Goal: Task Accomplishment & Management: Use online tool/utility

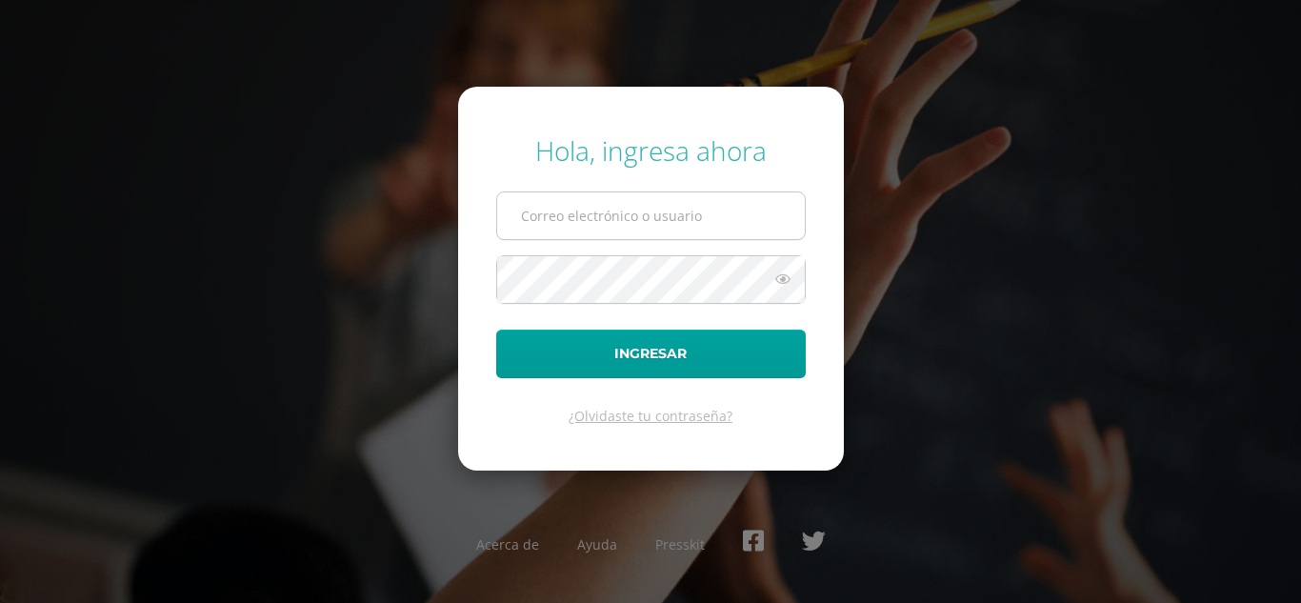
click at [601, 235] on input "text" at bounding box center [651, 215] width 308 height 47
type input "b2301@bilinguesanjuan.edu.gt"
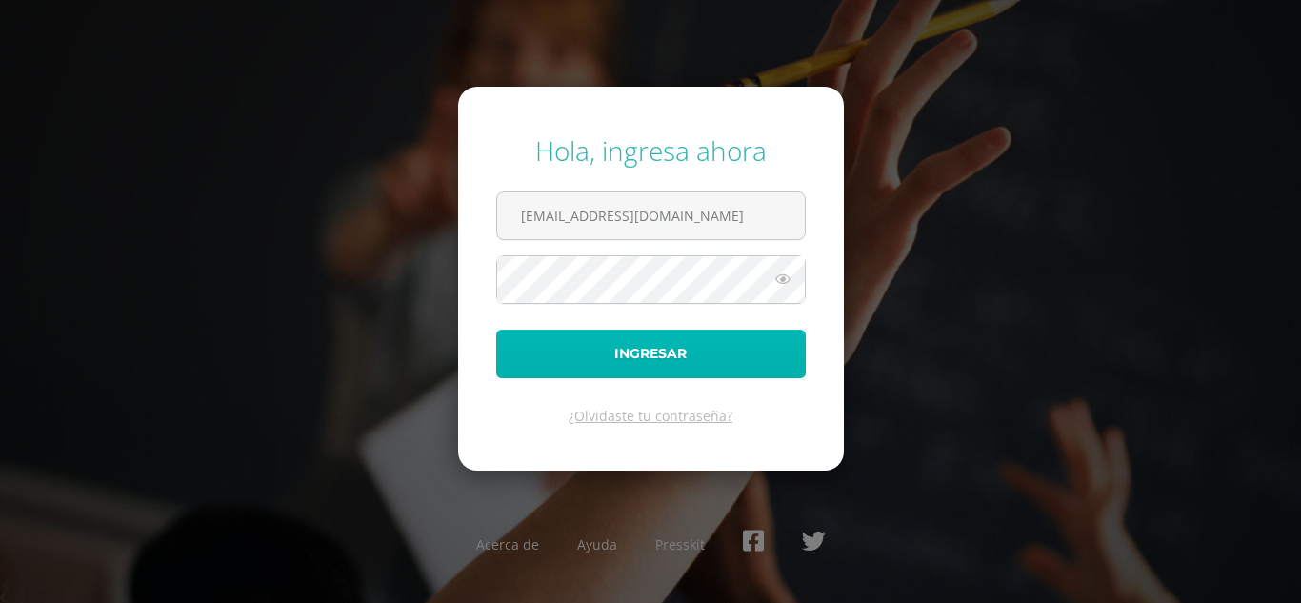
click at [590, 346] on button "Ingresar" at bounding box center [651, 354] width 310 height 49
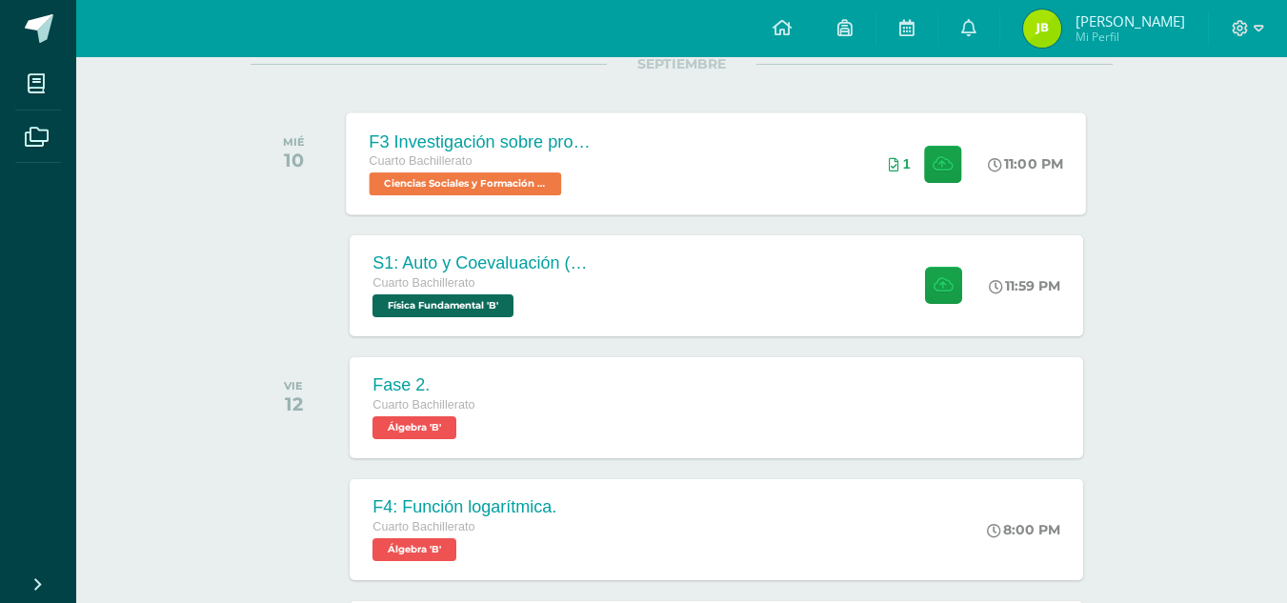
scroll to position [288, 0]
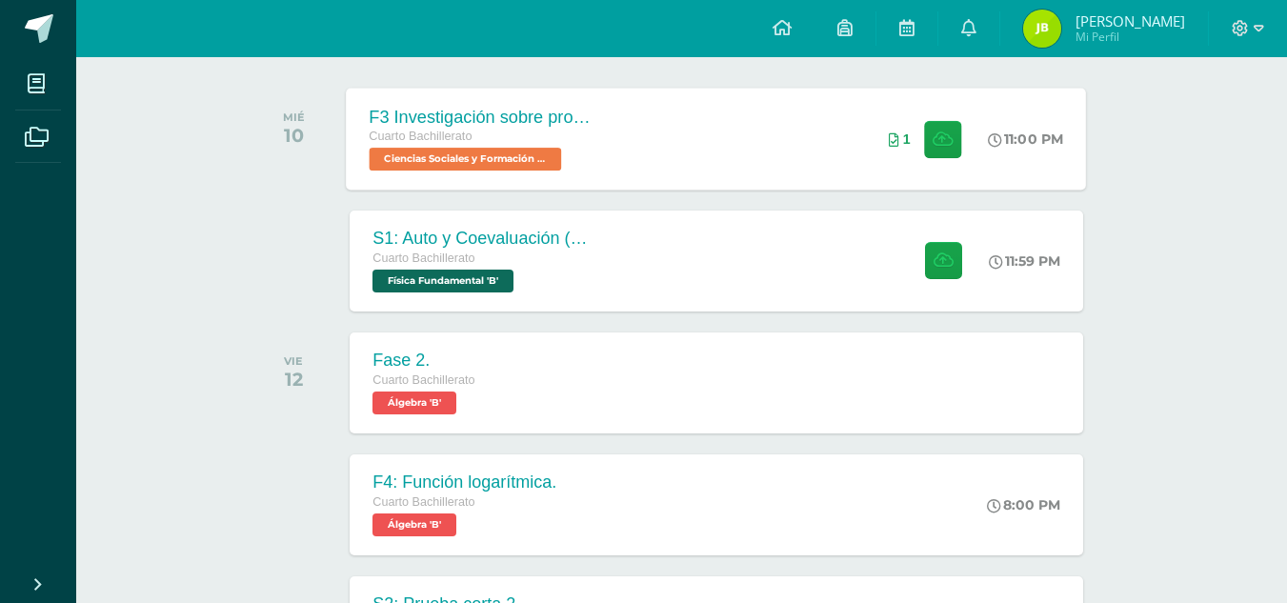
click at [919, 139] on span at bounding box center [938, 138] width 47 height 37
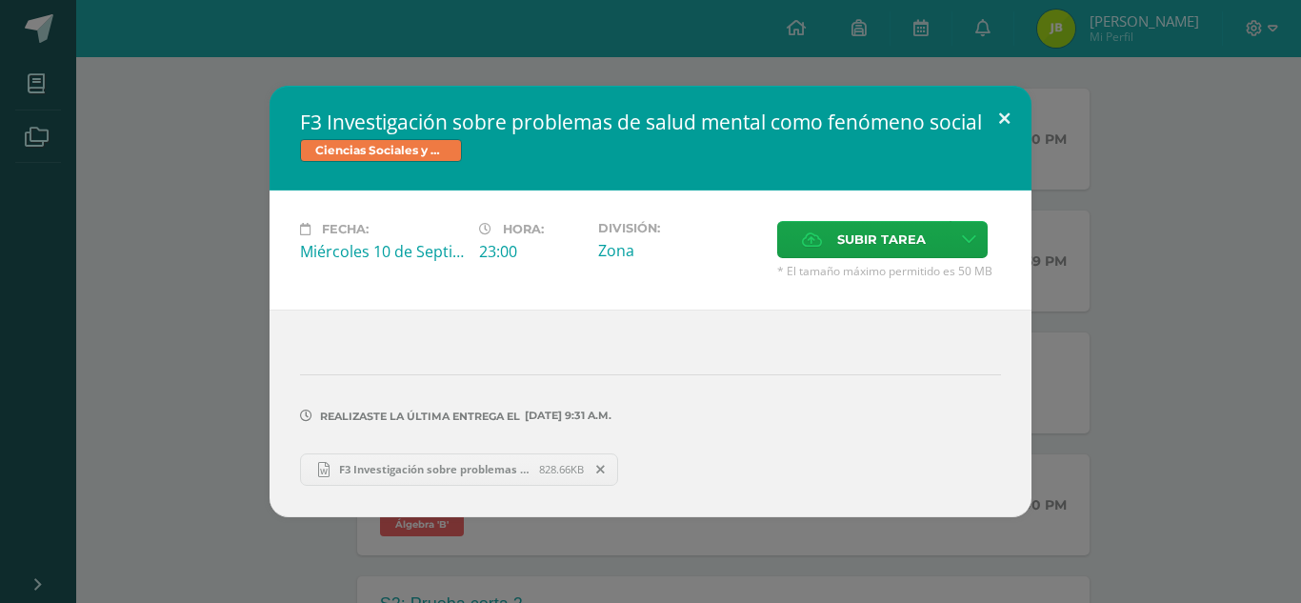
click at [1001, 109] on button at bounding box center [1004, 118] width 54 height 65
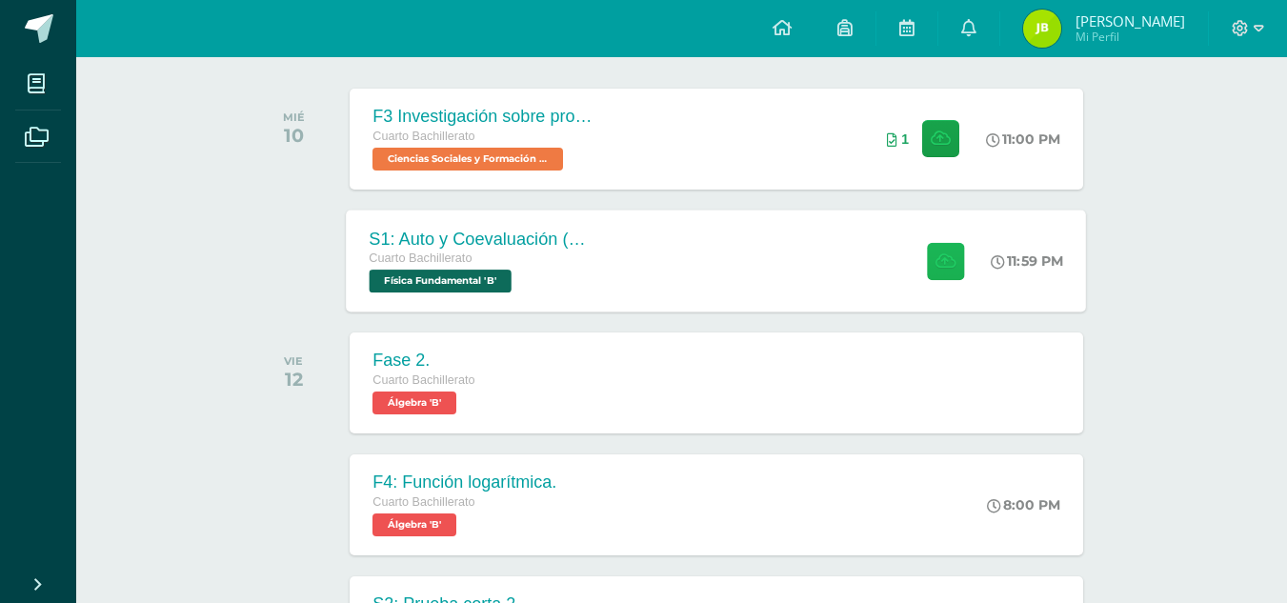
click at [927, 269] on button at bounding box center [945, 260] width 37 height 37
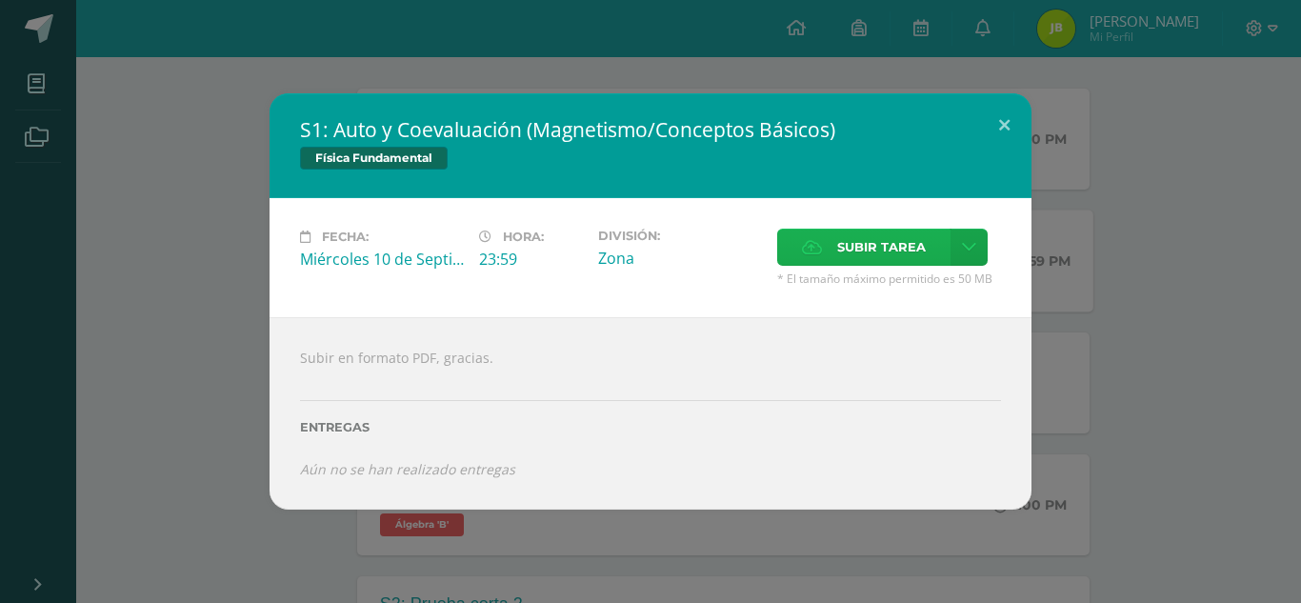
click at [896, 240] on span "Subir tarea" at bounding box center [881, 247] width 89 height 35
click at [0, 0] on input "Subir tarea" at bounding box center [0, 0] width 0 height 0
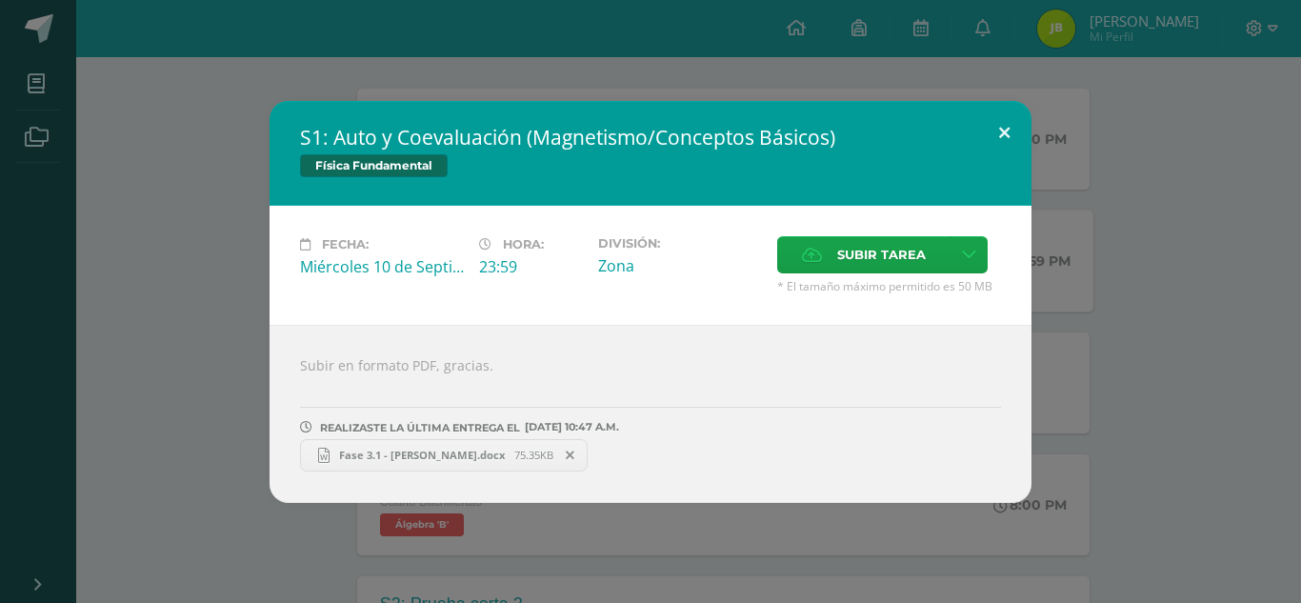
click at [1008, 122] on button at bounding box center [1004, 133] width 54 height 65
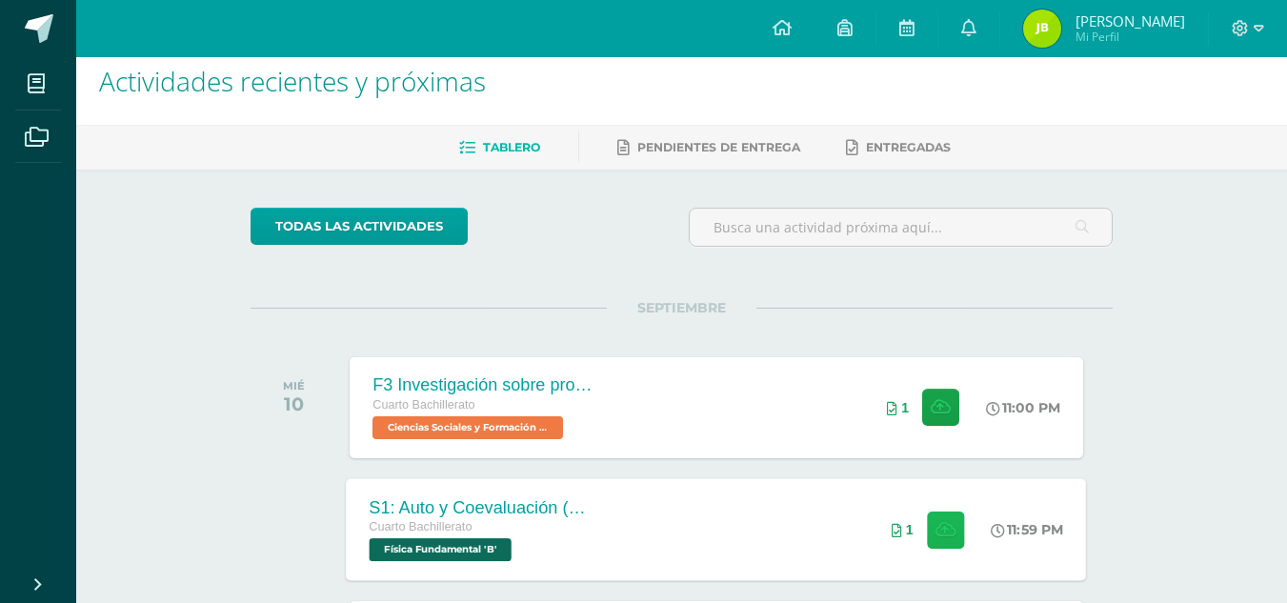
scroll to position [0, 0]
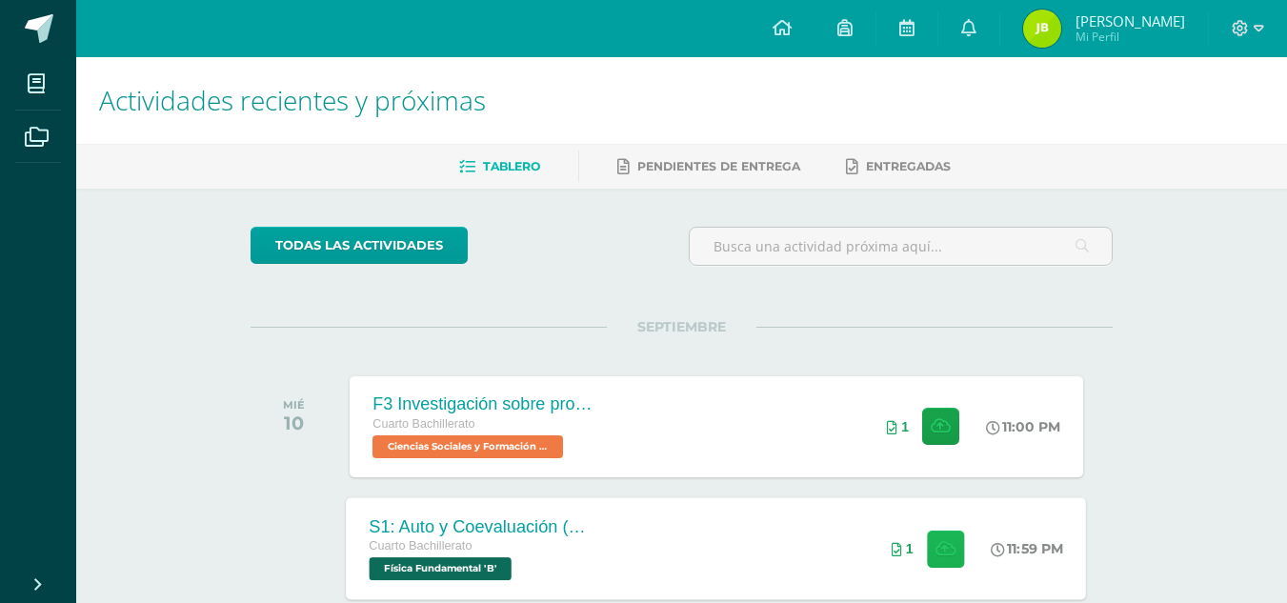
click at [927, 556] on button at bounding box center [945, 548] width 37 height 37
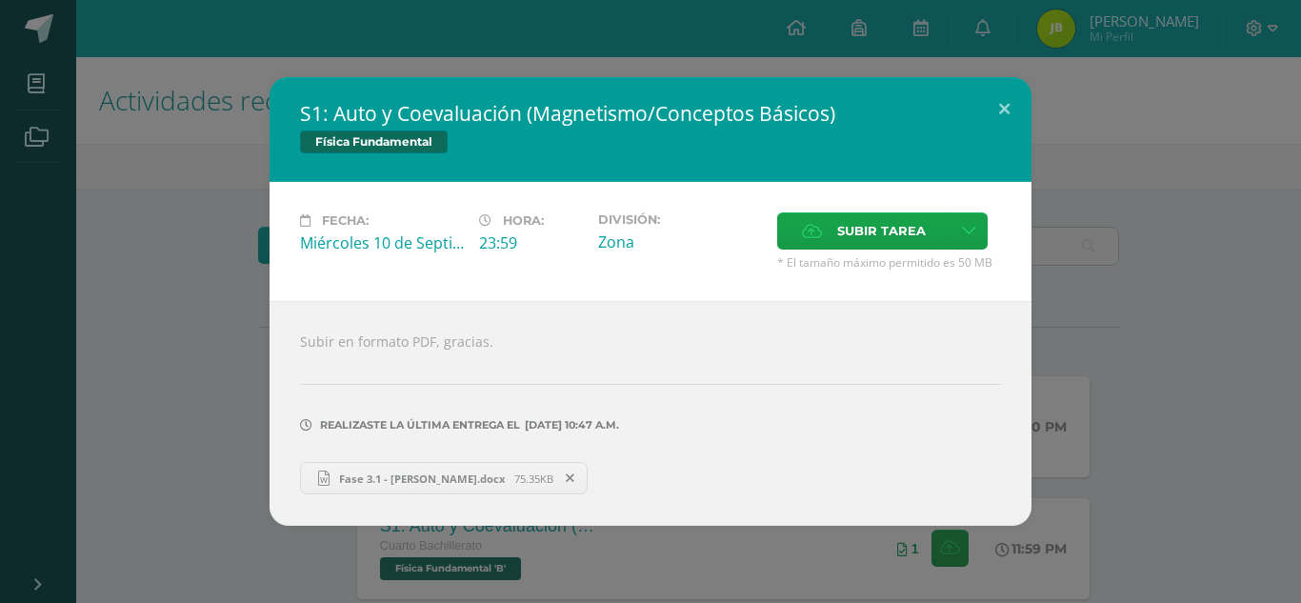
click at [573, 483] on icon at bounding box center [570, 478] width 9 height 13
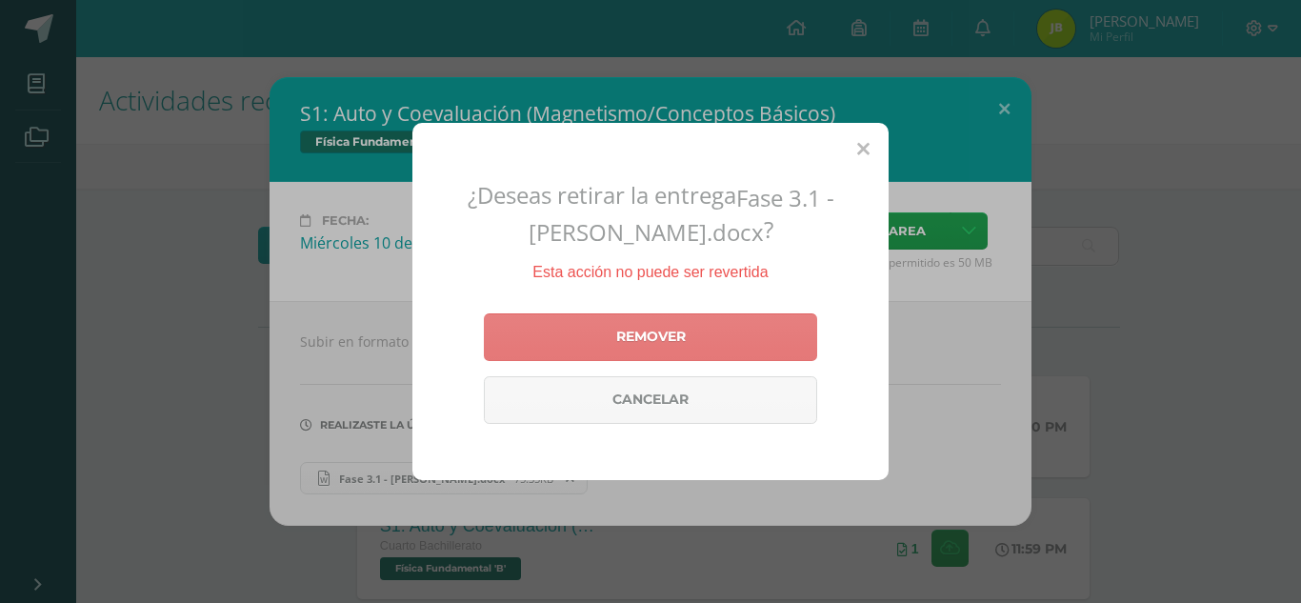
click at [628, 332] on link "Remover" at bounding box center [650, 337] width 333 height 48
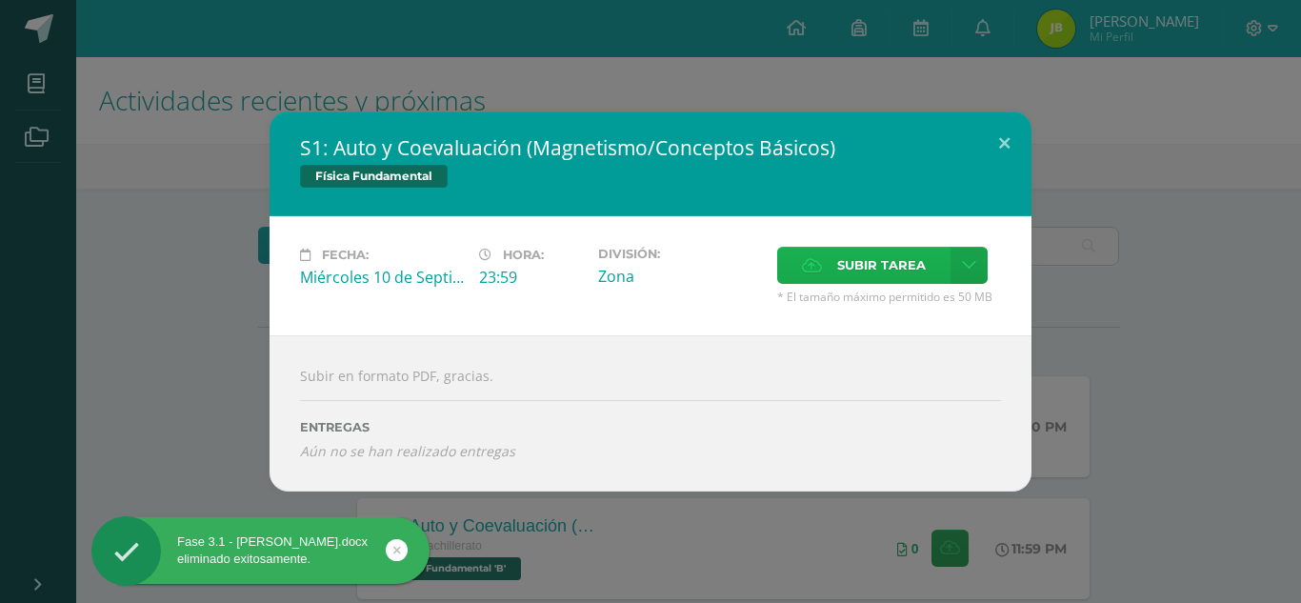
click at [818, 279] on label "Subir tarea" at bounding box center [863, 265] width 173 height 37
click at [0, 0] on input "Subir tarea" at bounding box center [0, 0] width 0 height 0
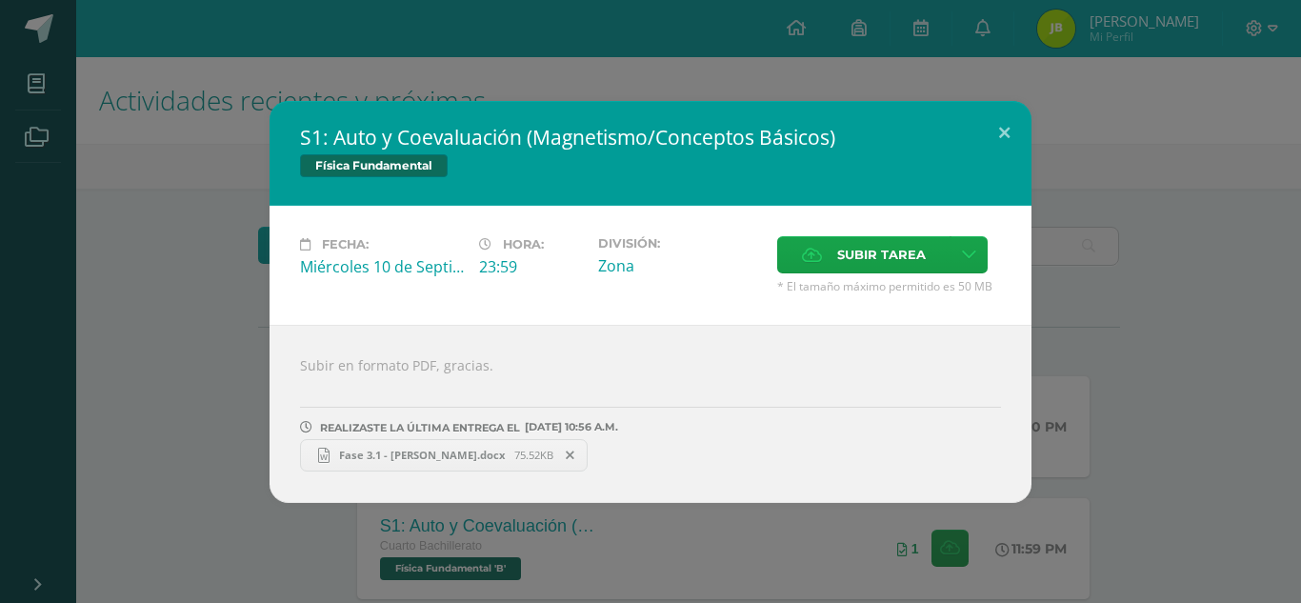
click at [450, 465] on link "Fase 3.1 - [PERSON_NAME].docx 75.52KB" at bounding box center [444, 455] width 288 height 32
click at [1010, 120] on button at bounding box center [1004, 133] width 54 height 65
